Goal: Task Accomplishment & Management: Manage account settings

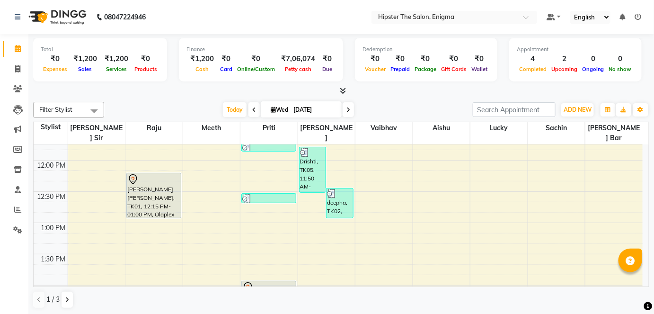
scroll to position [233, 0]
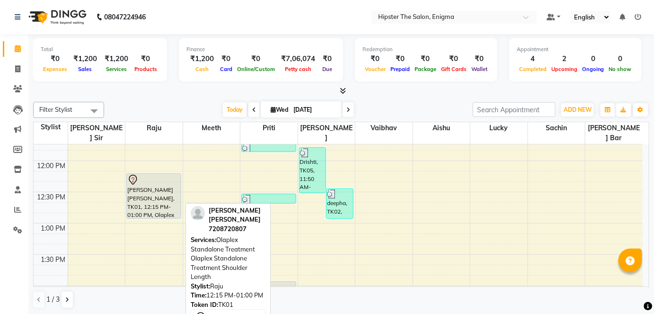
click at [165, 179] on div "[PERSON_NAME] [PERSON_NAME], TK01, 12:15 PM-01:00 PM, Olaplex Standalone Treatm…" at bounding box center [154, 196] width 54 height 45
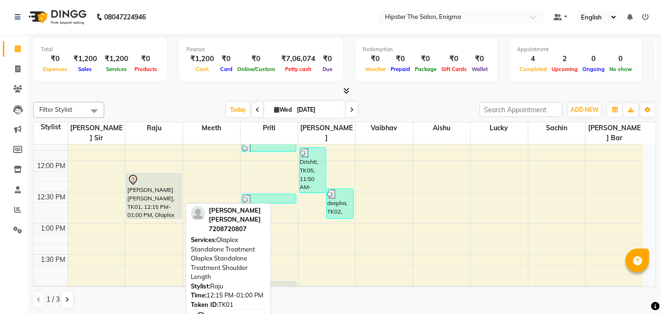
select select "7"
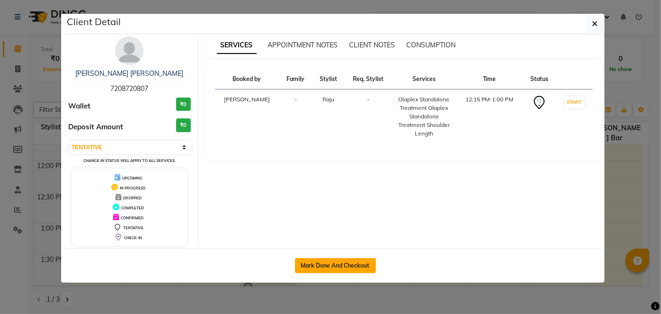
click at [332, 259] on button "Mark Done And Checkout" at bounding box center [335, 265] width 81 height 15
select select "service"
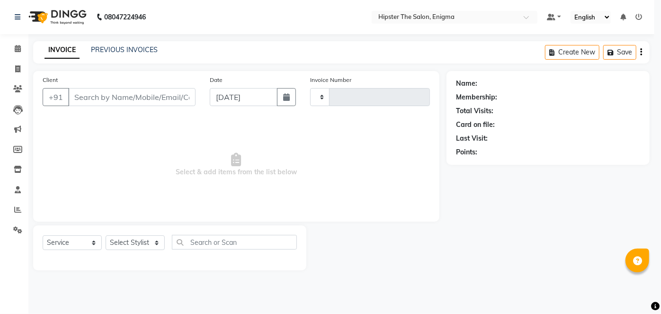
type input "1050"
select select "4468"
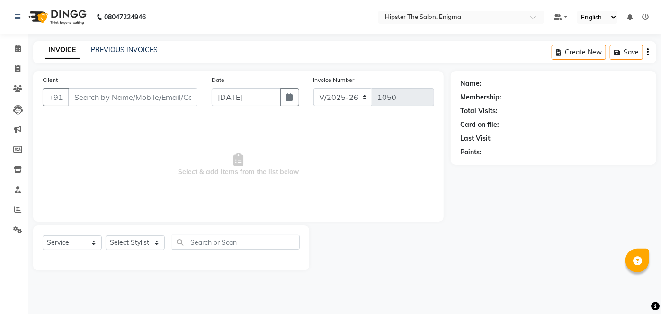
type input "7208720807"
select select "27612"
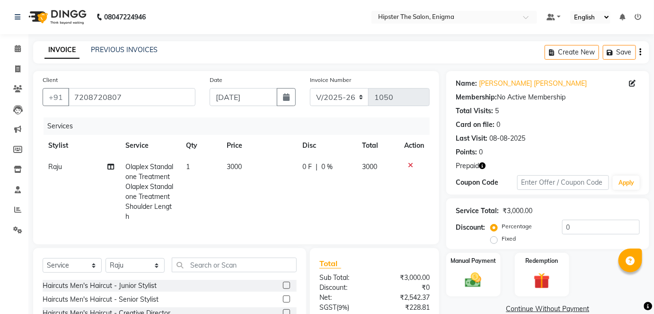
scroll to position [94, 0]
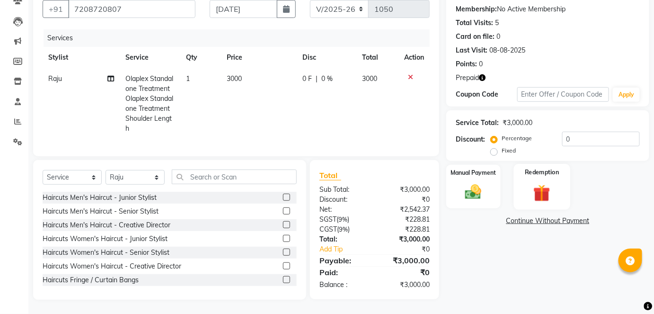
click at [538, 183] on img at bounding box center [542, 192] width 27 height 21
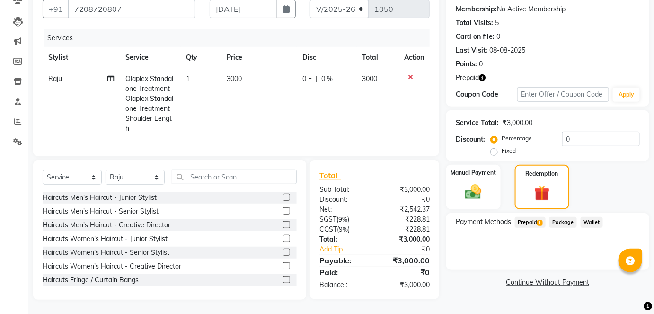
click at [535, 217] on span "Prepaid 1" at bounding box center [530, 222] width 31 height 11
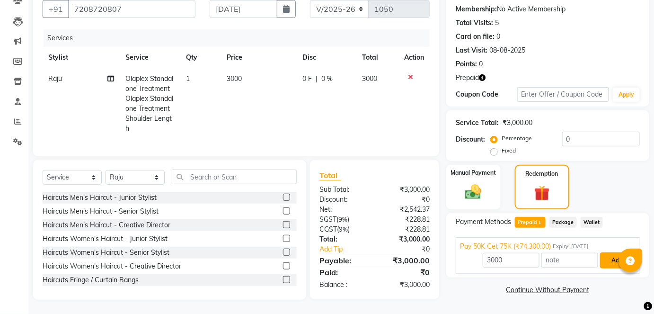
click at [612, 252] on button "Add" at bounding box center [618, 260] width 35 height 16
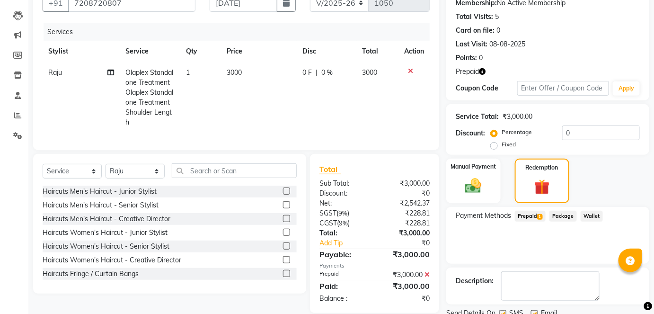
scroll to position [130, 0]
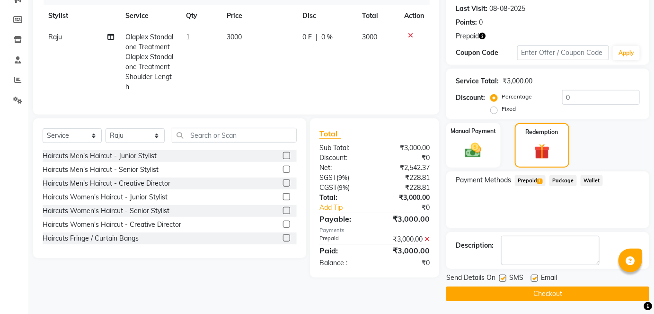
click at [535, 296] on button "Checkout" at bounding box center [548, 294] width 203 height 15
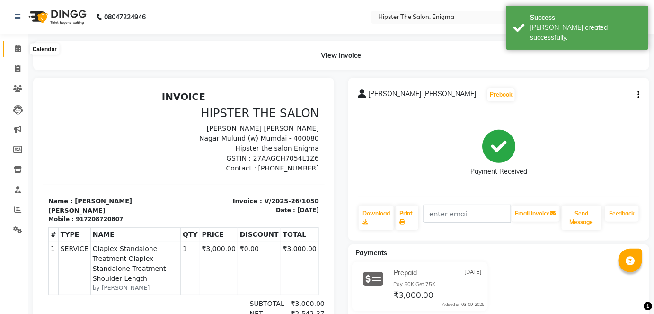
click at [21, 47] on span at bounding box center [17, 49] width 17 height 11
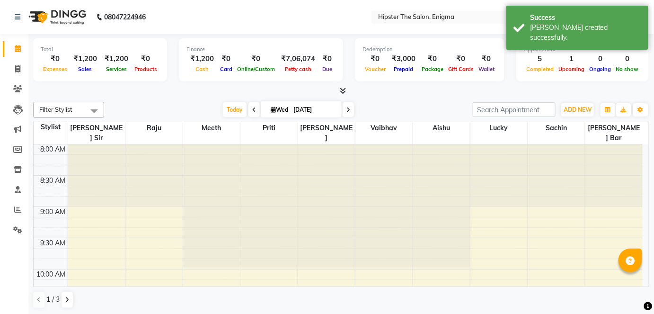
click at [327, 105] on input "[DATE]" at bounding box center [314, 110] width 47 height 14
select select "9"
select select "2025"
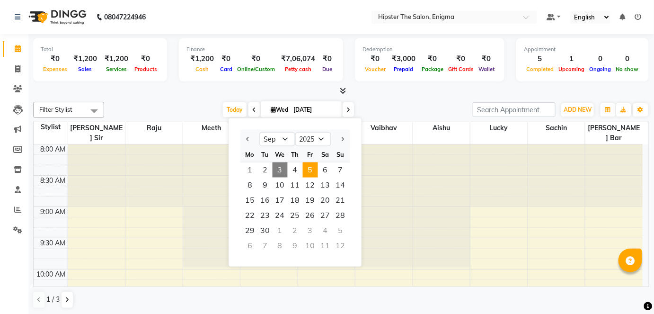
click at [310, 169] on span "5" at bounding box center [310, 169] width 15 height 15
type input "[DATE]"
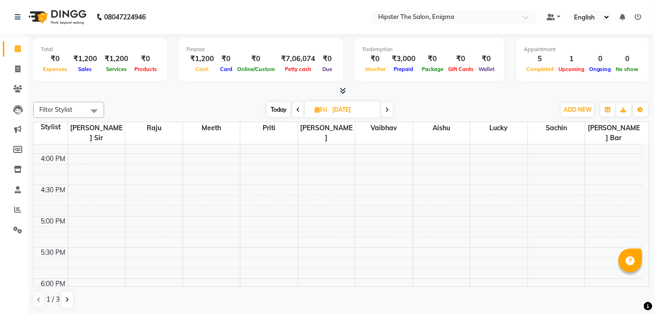
scroll to position [490, 0]
click at [147, 201] on div "8:00 AM 8:30 AM 9:00 AM 9:30 AM 10:00 AM 10:30 AM 11:00 AM 11:30 AM 12:00 PM 12…" at bounding box center [339, 92] width 610 height 875
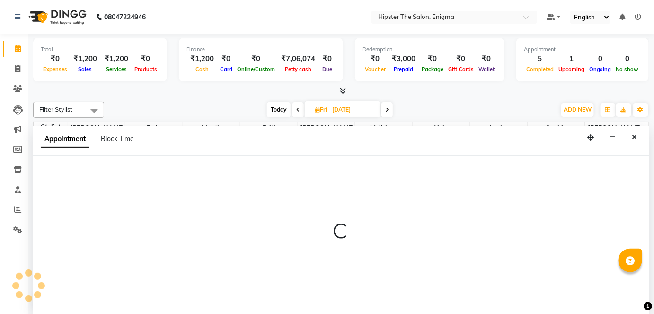
scroll to position [0, 0]
select select "27612"
select select "1020"
select select "tentative"
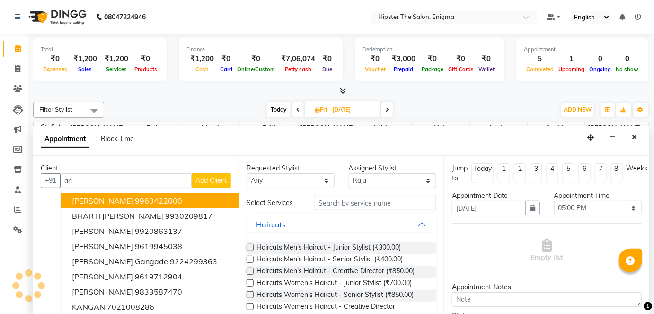
type input "a"
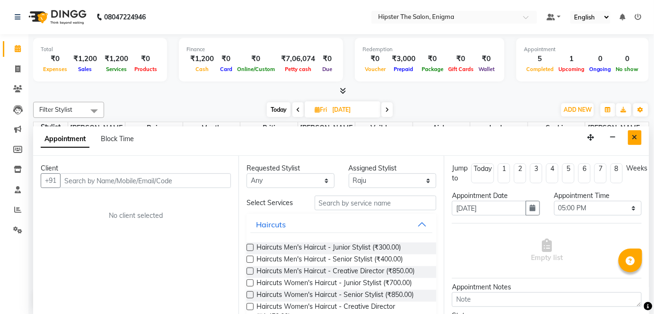
click at [637, 132] on button "Close" at bounding box center [635, 137] width 14 height 15
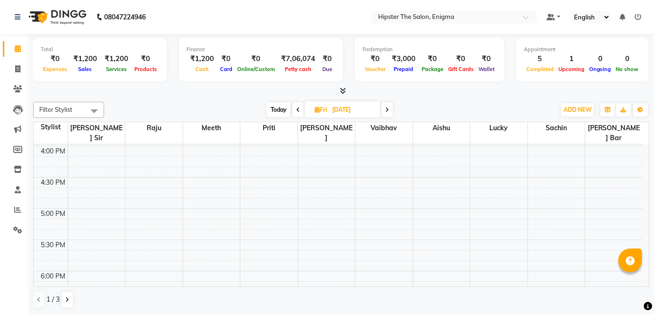
scroll to position [499, 0]
click at [144, 199] on div "8:00 AM 8:30 AM 9:00 AM 9:30 AM 10:00 AM 10:30 AM 11:00 AM 11:30 AM 12:00 PM 12…" at bounding box center [339, 83] width 610 height 875
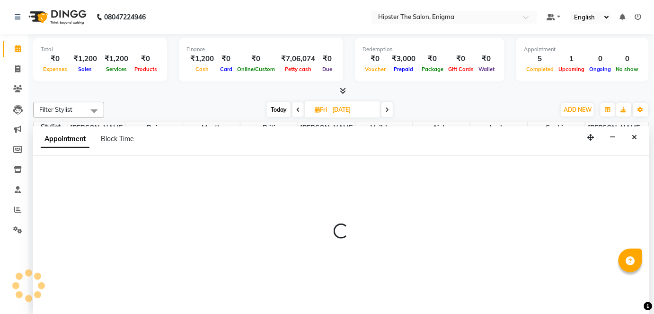
select select "27612"
select select "1020"
select select "tentative"
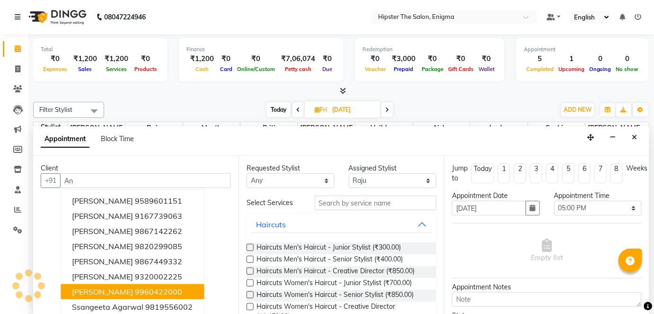
type input "A"
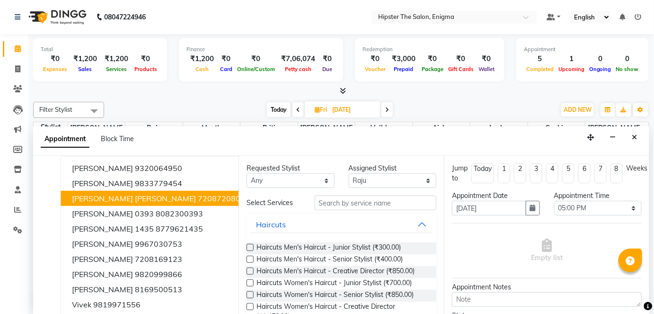
scroll to position [34, 0]
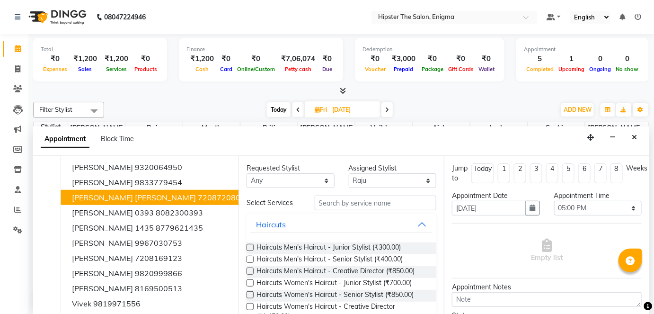
click at [109, 197] on span "[PERSON_NAME] [PERSON_NAME]" at bounding box center [134, 197] width 124 height 9
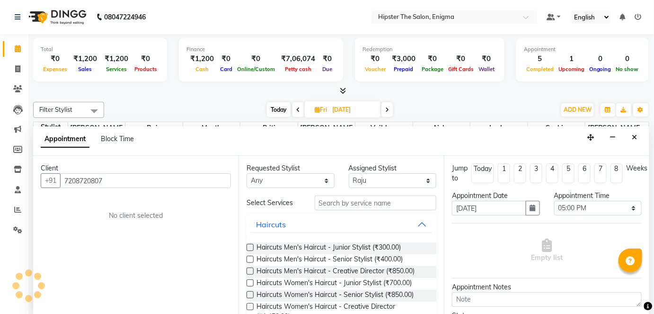
scroll to position [0, 0]
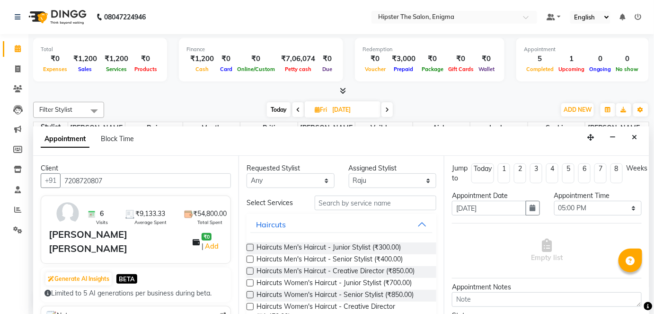
type input "7208720807"
click at [345, 207] on input "text" at bounding box center [376, 203] width 122 height 15
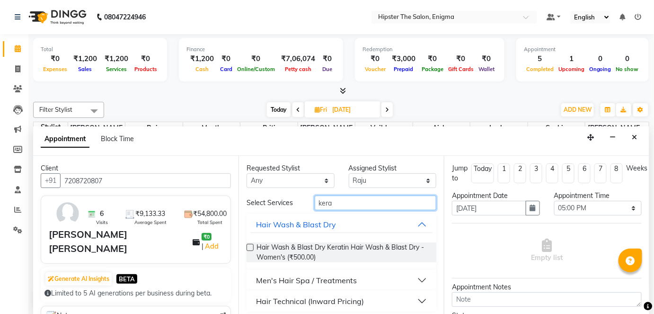
scroll to position [4, 0]
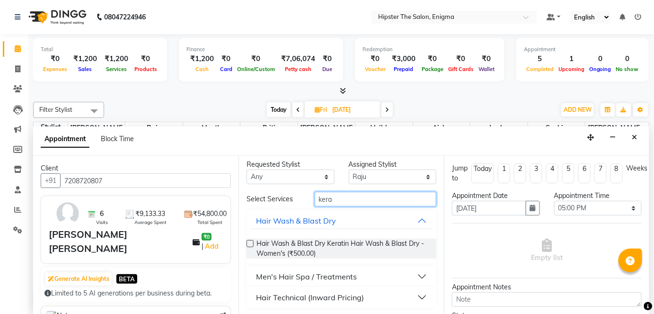
type input "kera"
click at [328, 296] on div "Hair Technical (Inward Pricing)" at bounding box center [310, 297] width 108 height 11
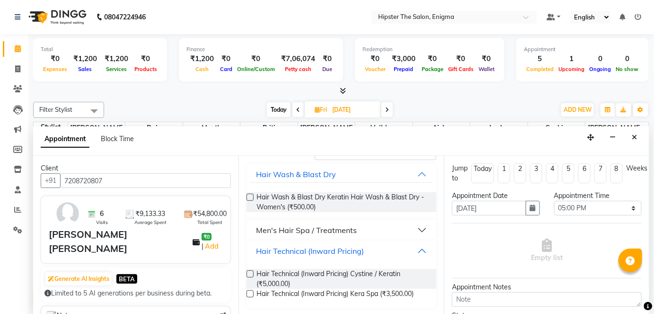
scroll to position [51, 0]
click at [341, 291] on span "Hair Technical (Inward Pricing) Kera Spa (₹3,500.00)" at bounding box center [335, 294] width 157 height 12
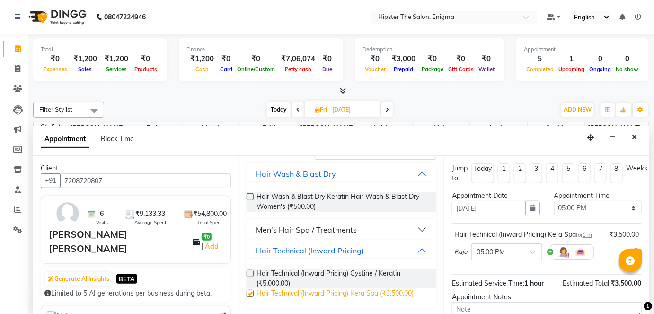
checkbox input "false"
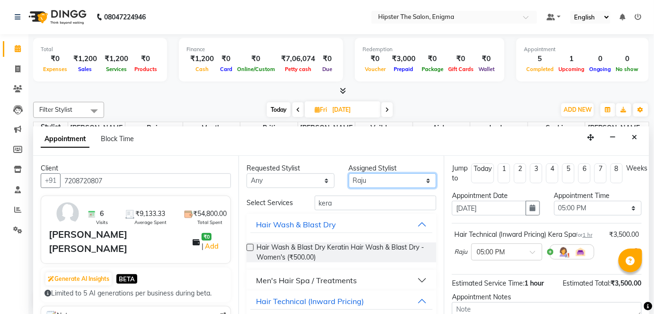
click at [384, 181] on select "Select [PERSON_NAME] [PERSON_NAME] [PERSON_NAME] sir iershad Lucky [PERSON_NAME…" at bounding box center [393, 180] width 88 height 15
select select "85573"
click at [349, 173] on select "Select [PERSON_NAME] [PERSON_NAME] [PERSON_NAME] sir iershad Lucky [PERSON_NAME…" at bounding box center [393, 180] width 88 height 15
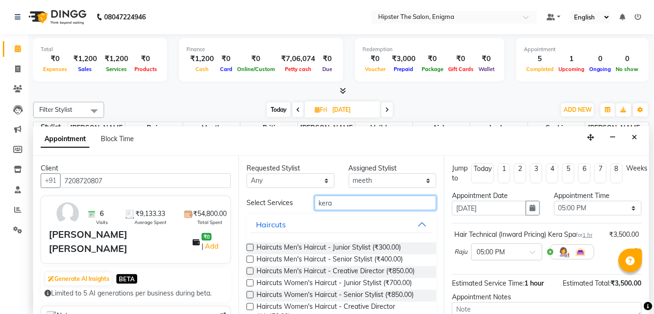
click at [379, 204] on input "kera" at bounding box center [376, 203] width 122 height 15
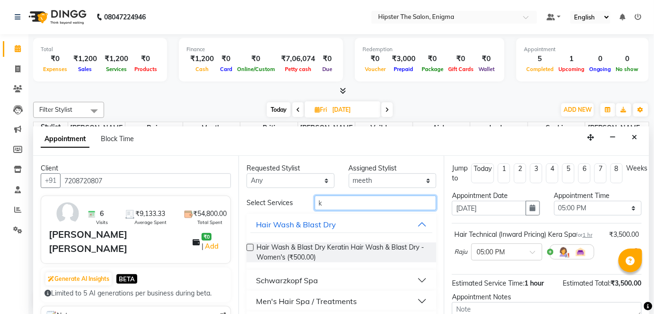
type input "k"
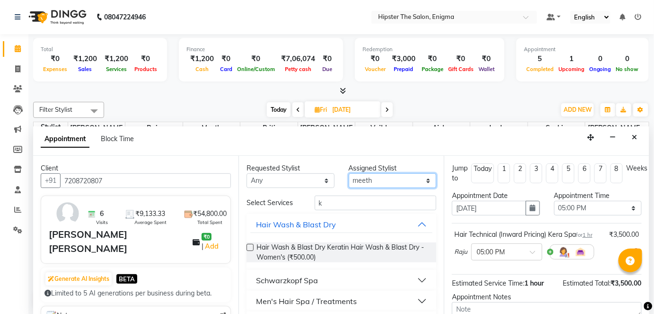
click at [387, 179] on select "Select [PERSON_NAME] [PERSON_NAME] [PERSON_NAME] sir iershad Lucky [PERSON_NAME…" at bounding box center [393, 180] width 88 height 15
select select "27612"
click at [349, 173] on select "Select [PERSON_NAME] [PERSON_NAME] [PERSON_NAME] sir iershad Lucky [PERSON_NAME…" at bounding box center [393, 180] width 88 height 15
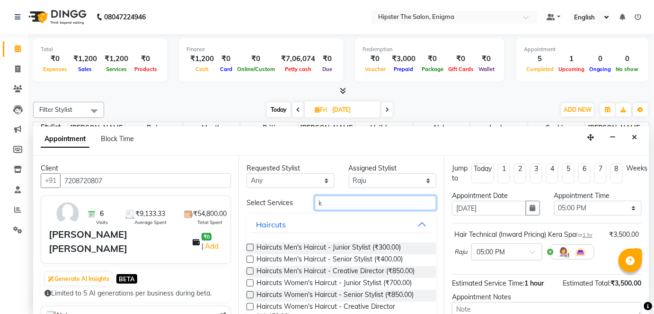
click at [353, 201] on input "k" at bounding box center [376, 203] width 122 height 15
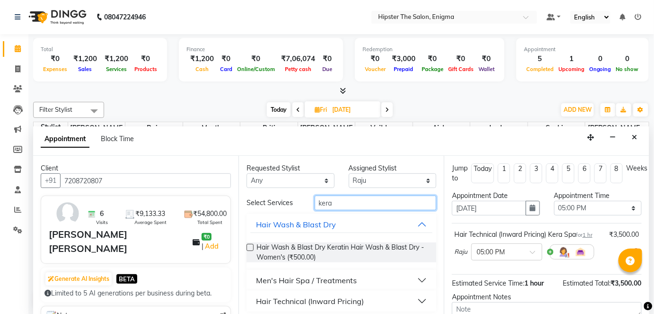
type input "kera"
click at [334, 301] on div "Hair Technical (Inward Pricing)" at bounding box center [310, 301] width 108 height 11
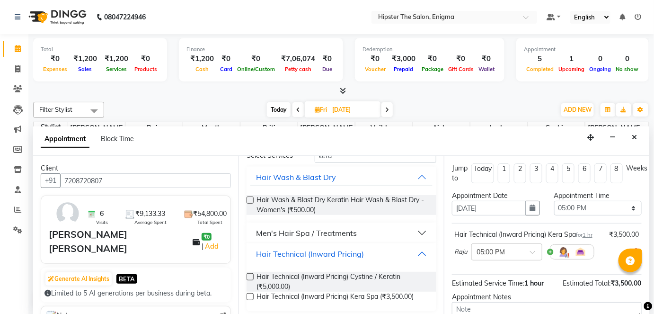
scroll to position [51, 0]
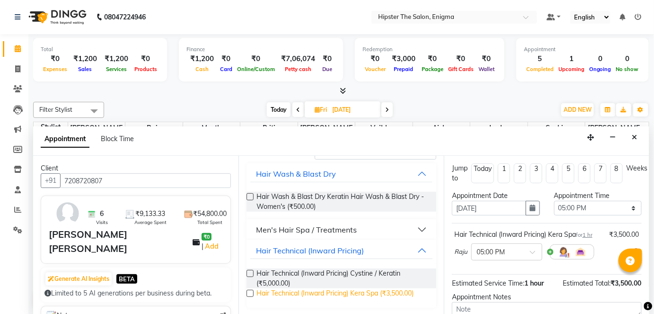
click at [350, 288] on span "Hair Technical (Inward Pricing) Kera Spa (₹3,500.00)" at bounding box center [335, 294] width 157 height 12
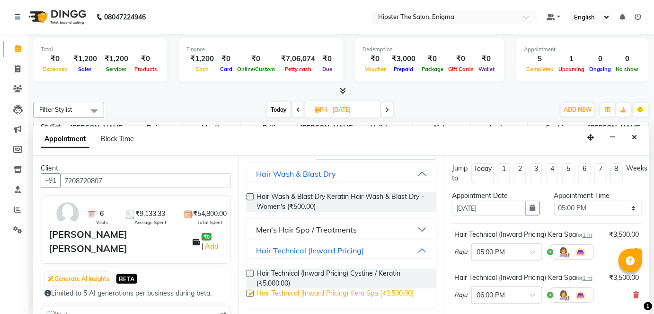
checkbox input "false"
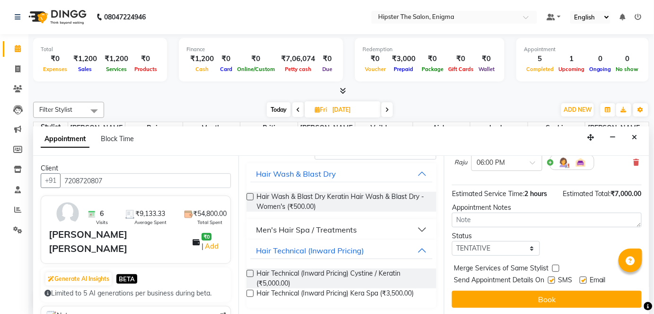
scroll to position [0, 0]
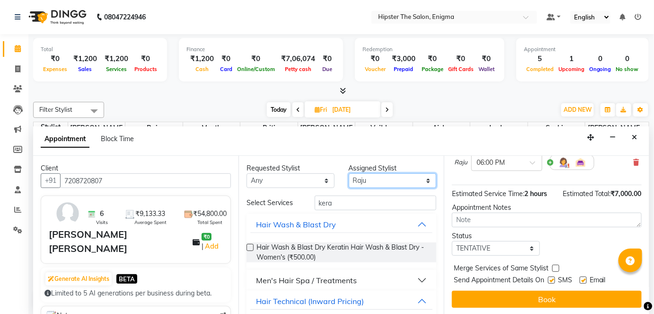
click at [384, 179] on select "Select [PERSON_NAME] [PERSON_NAME] [PERSON_NAME] sir iershad Lucky [PERSON_NAME…" at bounding box center [393, 180] width 88 height 15
select select "85575"
click at [349, 173] on select "Select [PERSON_NAME] [PERSON_NAME] [PERSON_NAME] sir iershad Lucky [PERSON_NAME…" at bounding box center [393, 180] width 88 height 15
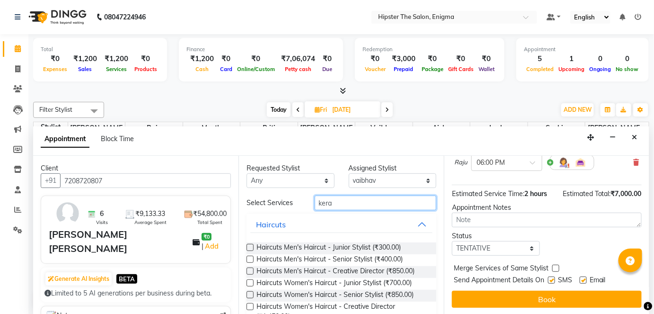
click at [375, 200] on input "kera" at bounding box center [376, 203] width 122 height 15
type input "k"
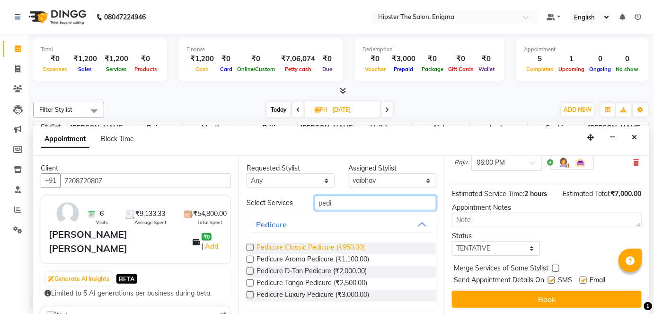
type input "pedi"
click at [360, 249] on span "Pedicure Classic Pedicure (₹950.00)" at bounding box center [311, 248] width 108 height 12
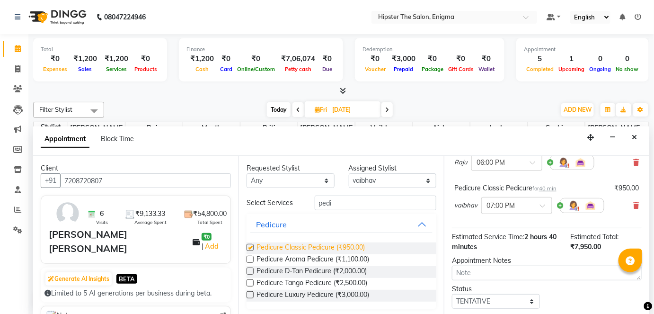
checkbox input "false"
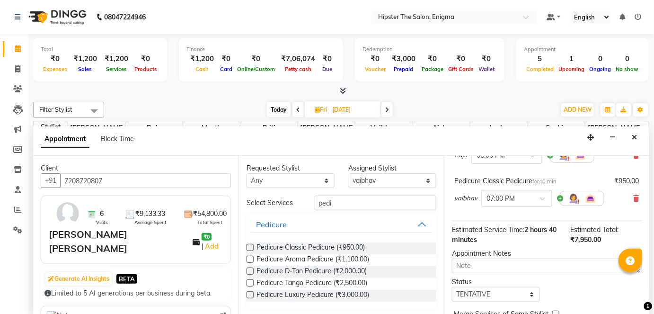
scroll to position [143, 0]
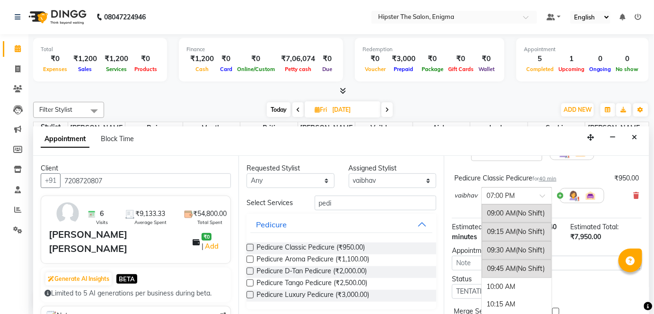
click at [520, 193] on input "text" at bounding box center [508, 195] width 42 height 10
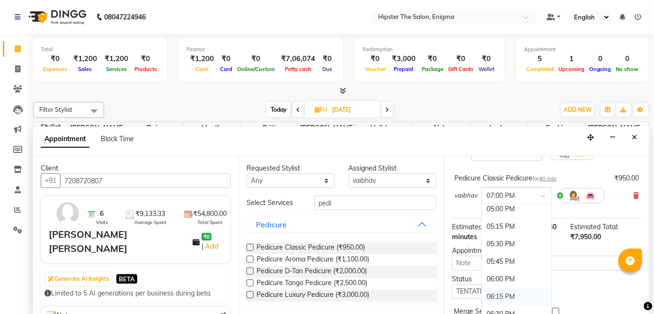
scroll to position [565, 0]
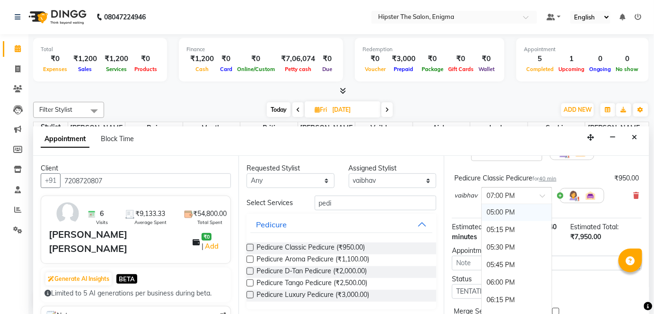
click at [500, 207] on div "05:00 PM" at bounding box center [517, 213] width 70 height 18
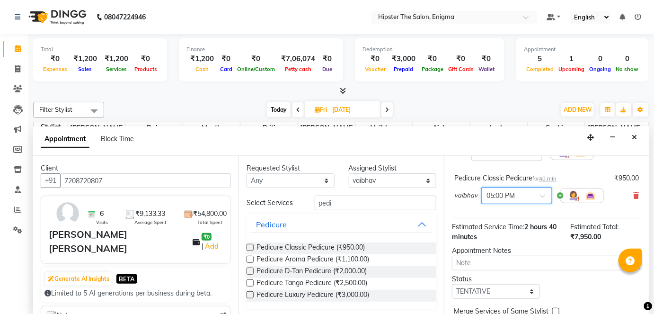
scroll to position [196, 0]
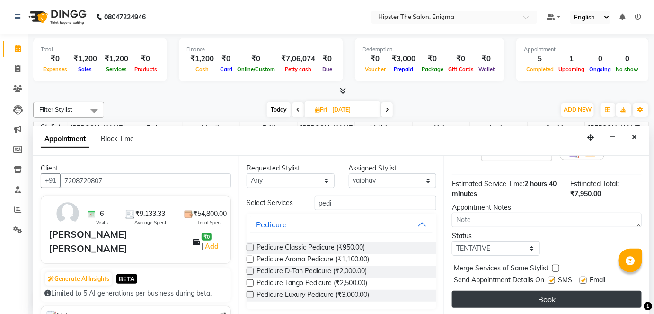
click at [556, 303] on button "Book" at bounding box center [547, 299] width 190 height 17
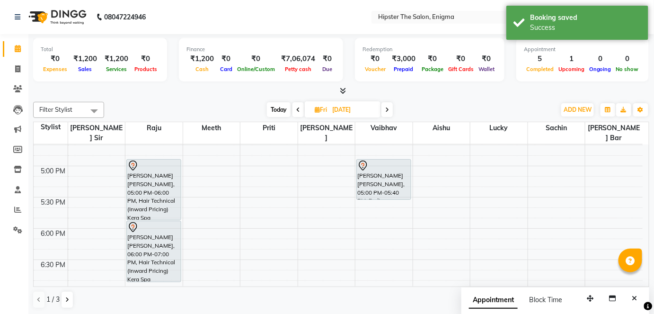
scroll to position [529, 0]
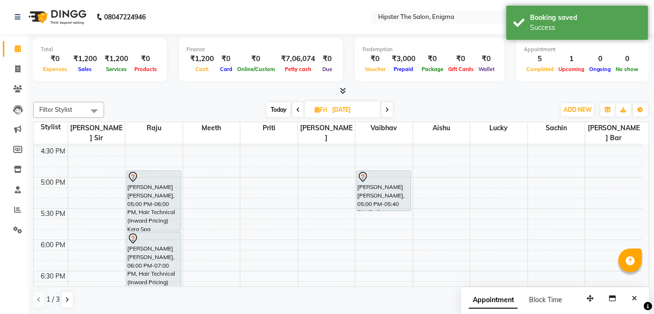
click at [278, 111] on span "Today" at bounding box center [279, 109] width 24 height 15
type input "[DATE]"
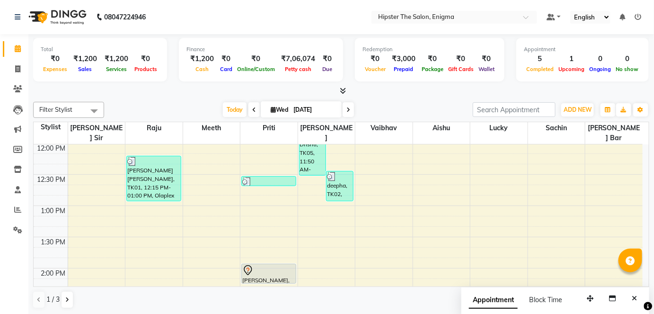
scroll to position [244, 0]
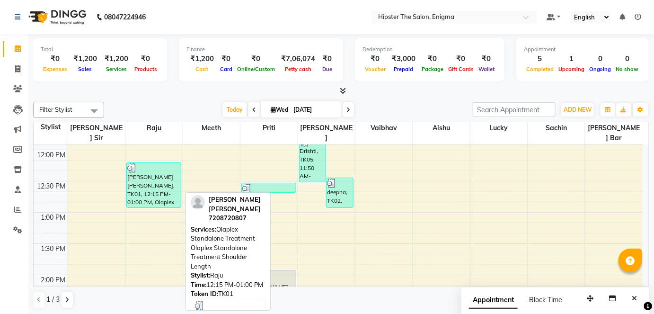
click at [154, 178] on div "[PERSON_NAME] [PERSON_NAME], TK01, 12:15 PM-01:00 PM, Olaplex Standalone Treatm…" at bounding box center [154, 185] width 54 height 45
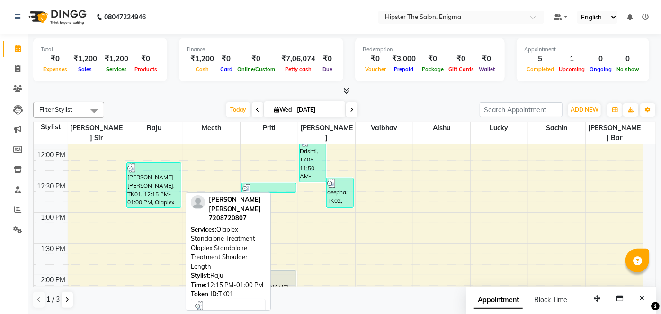
select select "3"
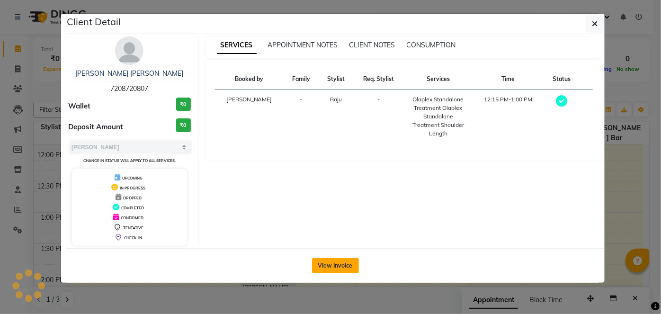
click at [342, 265] on button "View Invoice" at bounding box center [335, 265] width 47 height 15
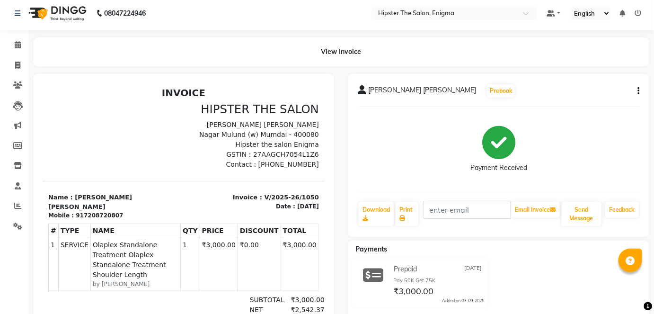
scroll to position [4, 0]
click at [17, 45] on icon at bounding box center [18, 44] width 6 height 7
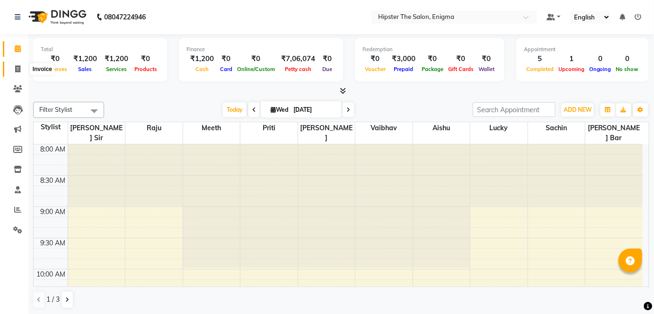
click at [20, 68] on span at bounding box center [17, 69] width 17 height 11
select select "4468"
select select "service"
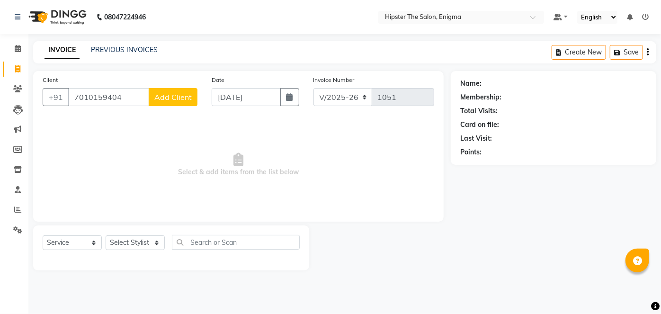
type input "7010159404"
click at [170, 95] on span "Add Client" at bounding box center [172, 96] width 37 height 9
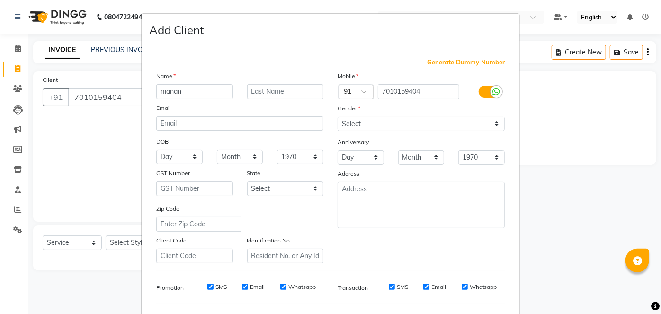
type input "manan"
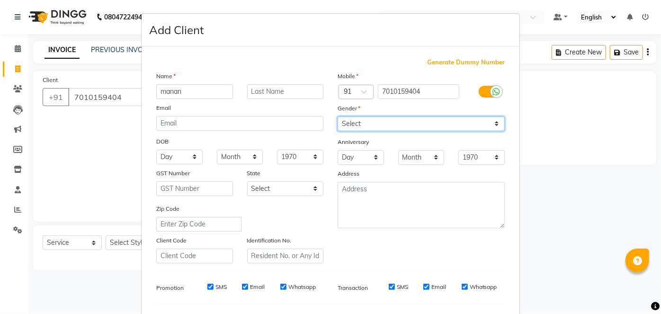
click at [393, 123] on select "Select [DEMOGRAPHIC_DATA] [DEMOGRAPHIC_DATA] Other Prefer Not To Say" at bounding box center [421, 124] width 167 height 15
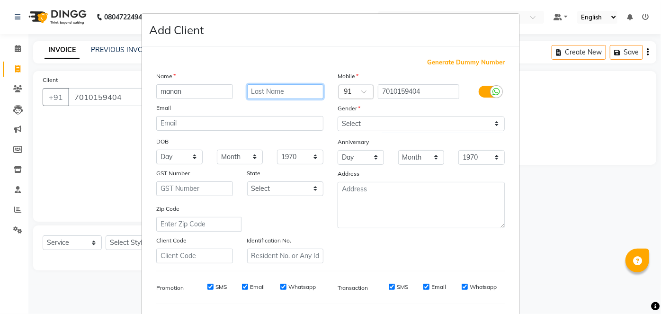
click at [259, 94] on input "text" at bounding box center [285, 91] width 77 height 15
type input "[PERSON_NAME]"
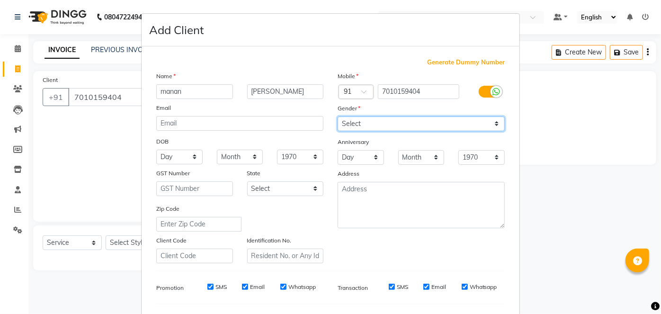
click at [375, 117] on select "Select [DEMOGRAPHIC_DATA] [DEMOGRAPHIC_DATA] Other Prefer Not To Say" at bounding box center [421, 124] width 167 height 15
select select "[DEMOGRAPHIC_DATA]"
click at [338, 117] on select "Select [DEMOGRAPHIC_DATA] [DEMOGRAPHIC_DATA] Other Prefer Not To Say" at bounding box center [421, 124] width 167 height 15
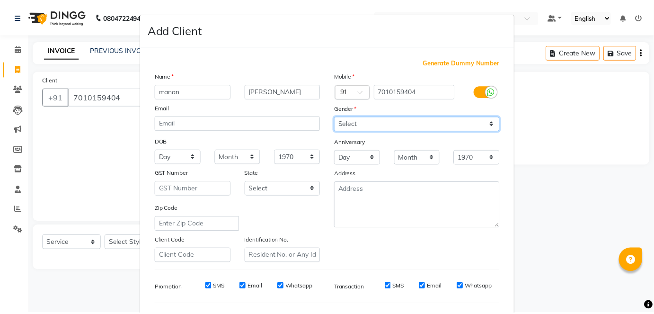
scroll to position [122, 0]
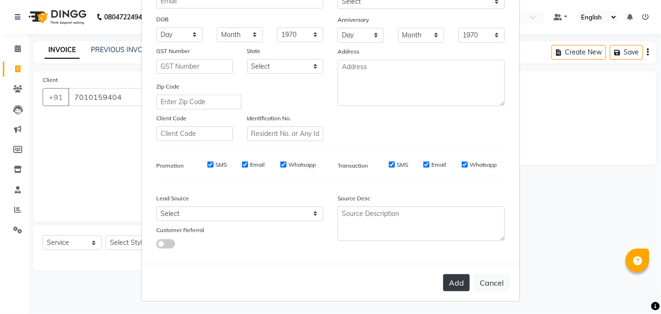
click at [458, 276] on button "Add" at bounding box center [456, 282] width 27 height 17
select select
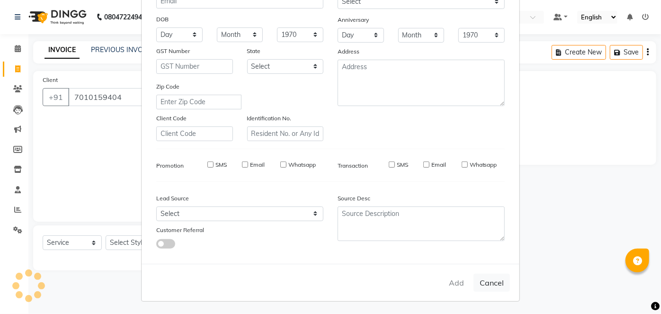
select select
checkbox input "false"
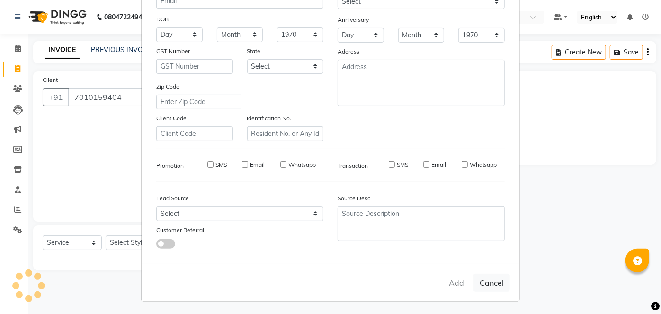
checkbox input "false"
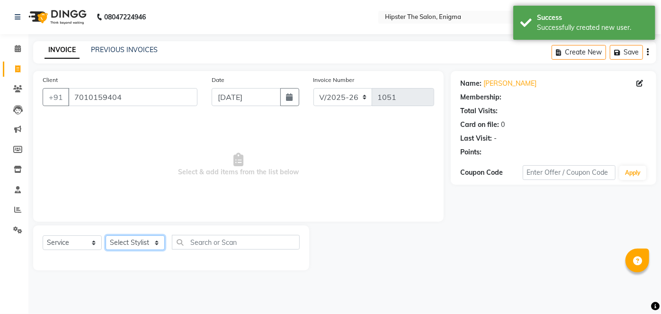
click at [137, 242] on select "Select Stylist [PERSON_NAME] [PERSON_NAME] [PERSON_NAME] [PERSON_NAME] poonam […" at bounding box center [135, 242] width 59 height 15
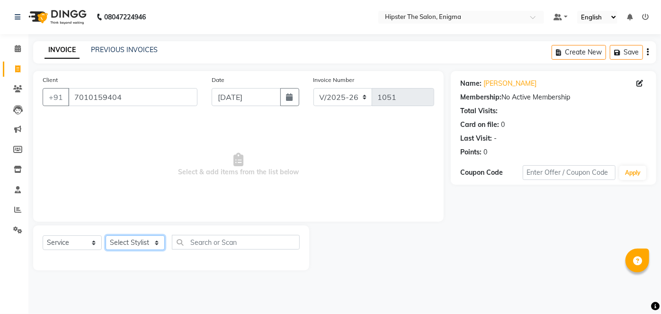
select select "85797"
click at [106, 235] on select "Select Stylist [PERSON_NAME] [PERSON_NAME] [PERSON_NAME] [PERSON_NAME] poonam […" at bounding box center [135, 242] width 59 height 15
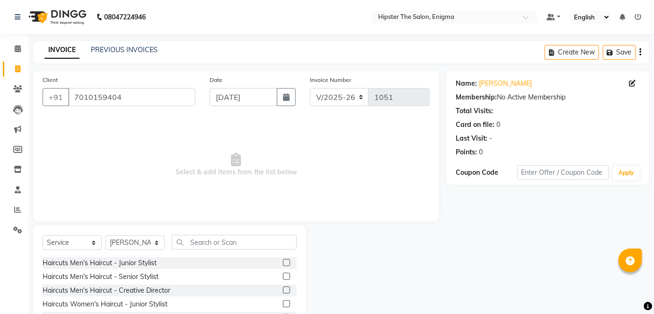
click at [283, 263] on label at bounding box center [286, 262] width 7 height 7
click at [283, 263] on input "checkbox" at bounding box center [286, 263] width 6 height 6
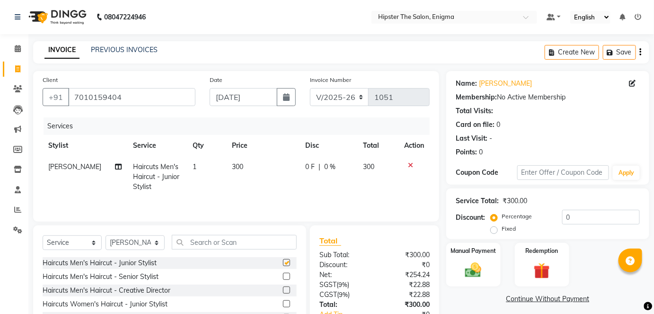
checkbox input "false"
click at [476, 265] on img at bounding box center [473, 269] width 27 height 19
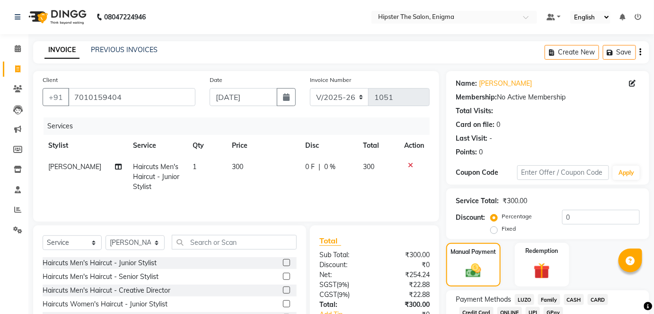
scroll to position [57, 0]
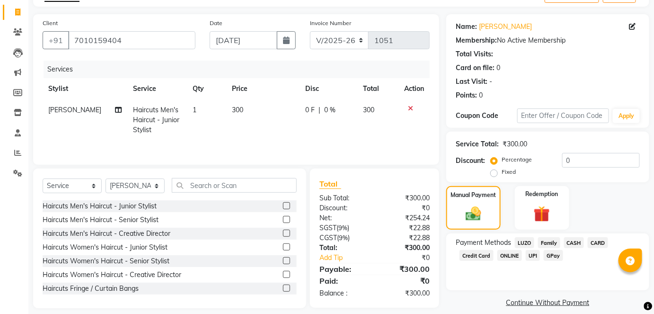
click at [580, 244] on span "CASH" at bounding box center [575, 242] width 20 height 11
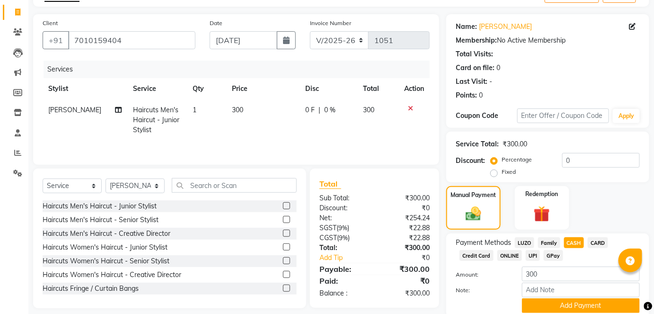
scroll to position [93, 0]
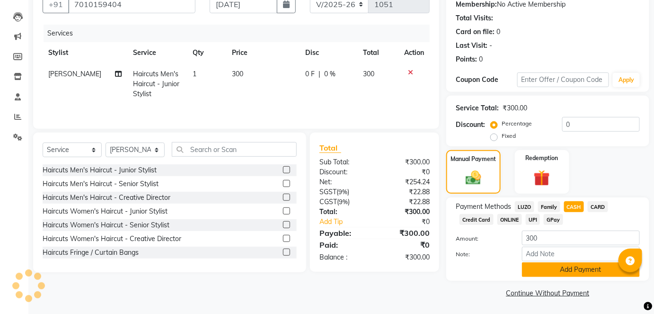
click at [552, 263] on button "Add Payment" at bounding box center [581, 269] width 118 height 15
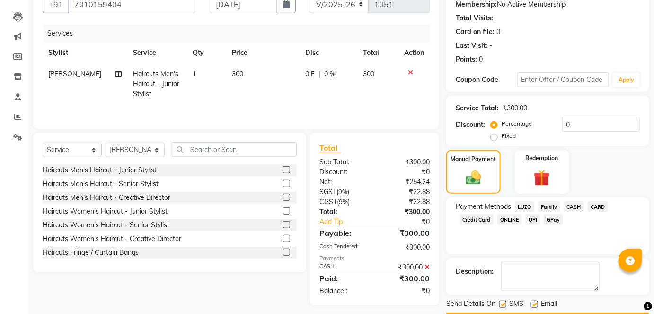
scroll to position [119, 0]
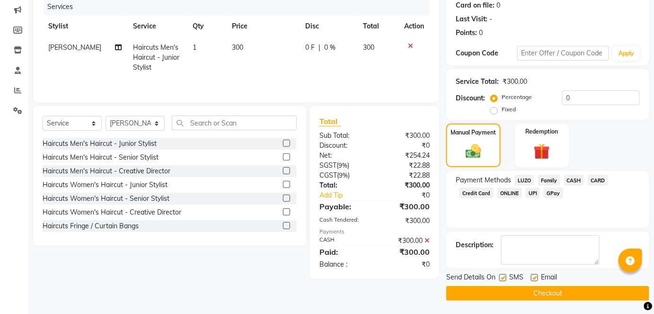
click at [539, 297] on button "Checkout" at bounding box center [548, 293] width 203 height 15
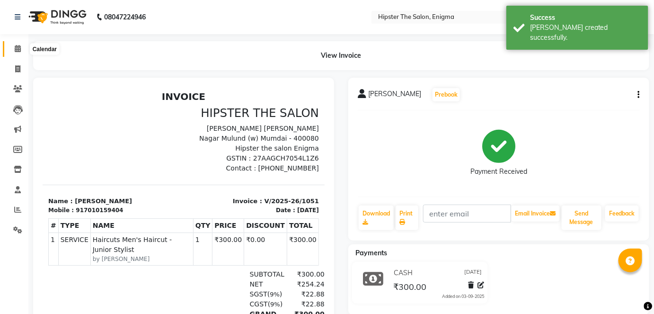
click at [14, 44] on span at bounding box center [17, 49] width 17 height 11
